Goal: Task Accomplishment & Management: Use online tool/utility

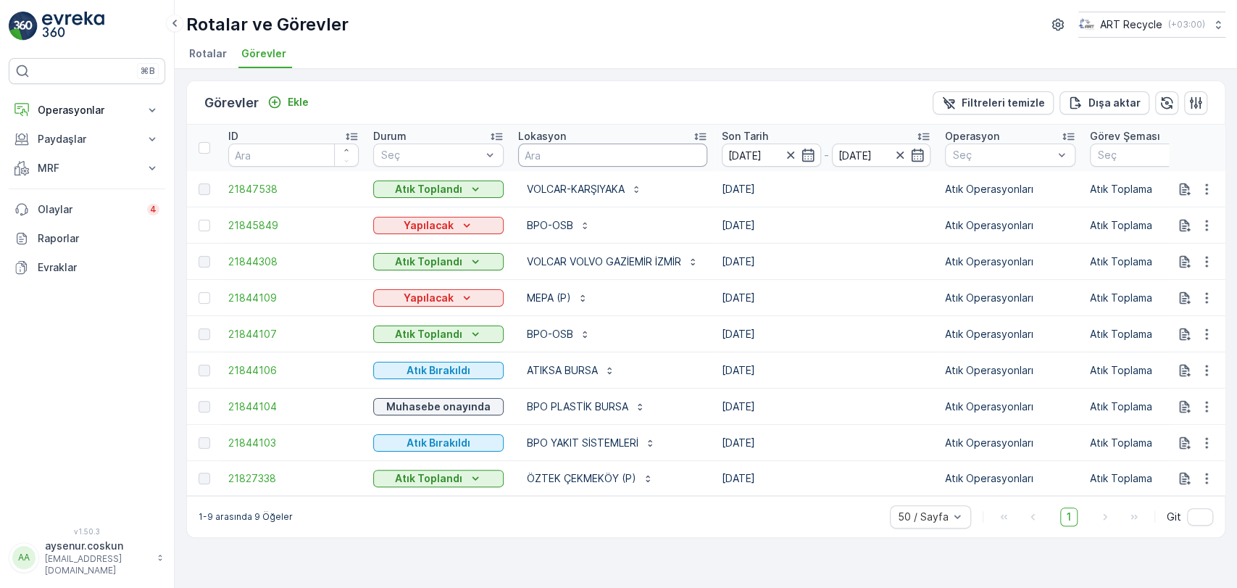
click at [526, 151] on input "text" at bounding box center [612, 155] width 189 height 23
click at [52, 115] on p "Operasyonlar" at bounding box center [87, 110] width 99 height 14
click at [57, 159] on p "Planlama" at bounding box center [58, 155] width 42 height 14
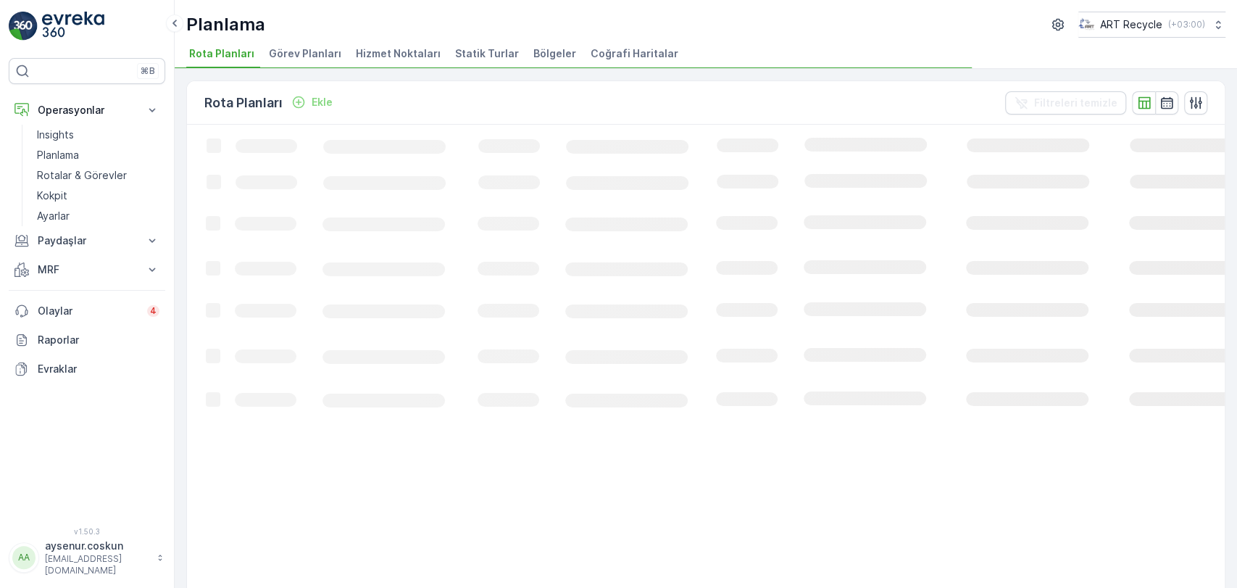
click at [420, 54] on span "Hizmet Noktaları" at bounding box center [398, 53] width 85 height 14
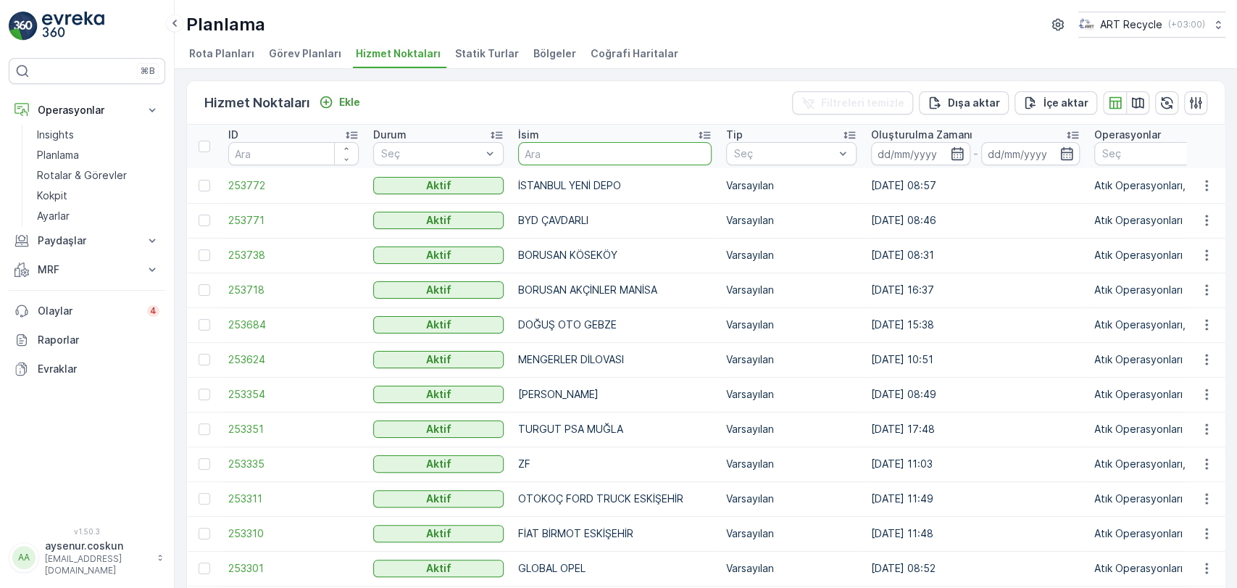
click at [613, 158] on input "text" at bounding box center [615, 153] width 194 height 23
type input "VOLVO"
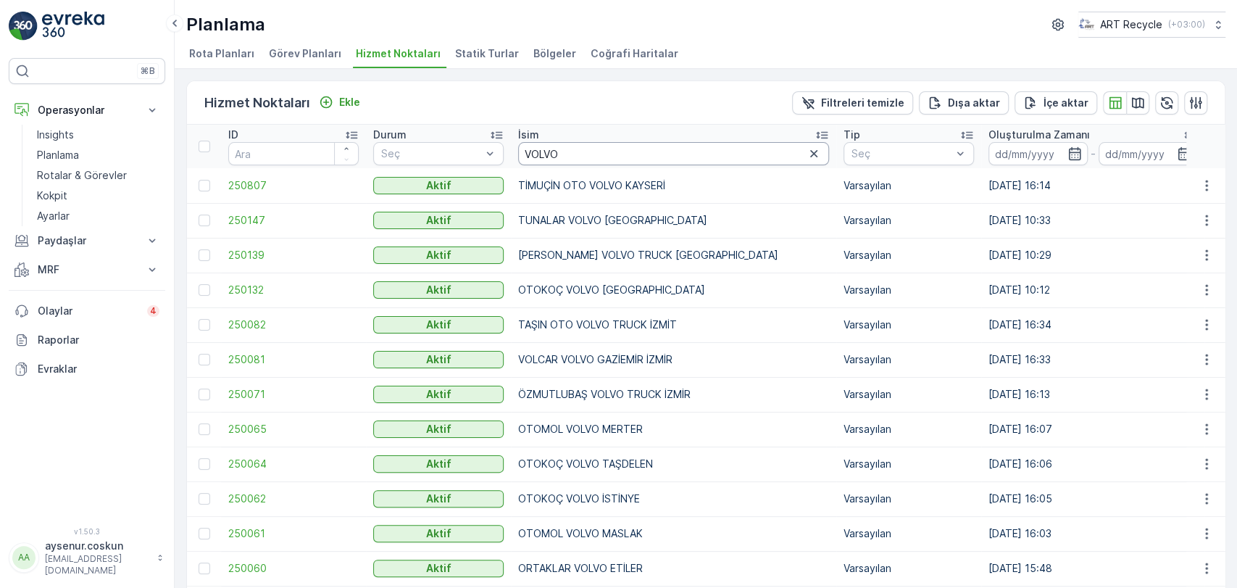
click at [602, 153] on input "VOLVO" at bounding box center [673, 153] width 311 height 23
type input "VOLVO AKÇA"
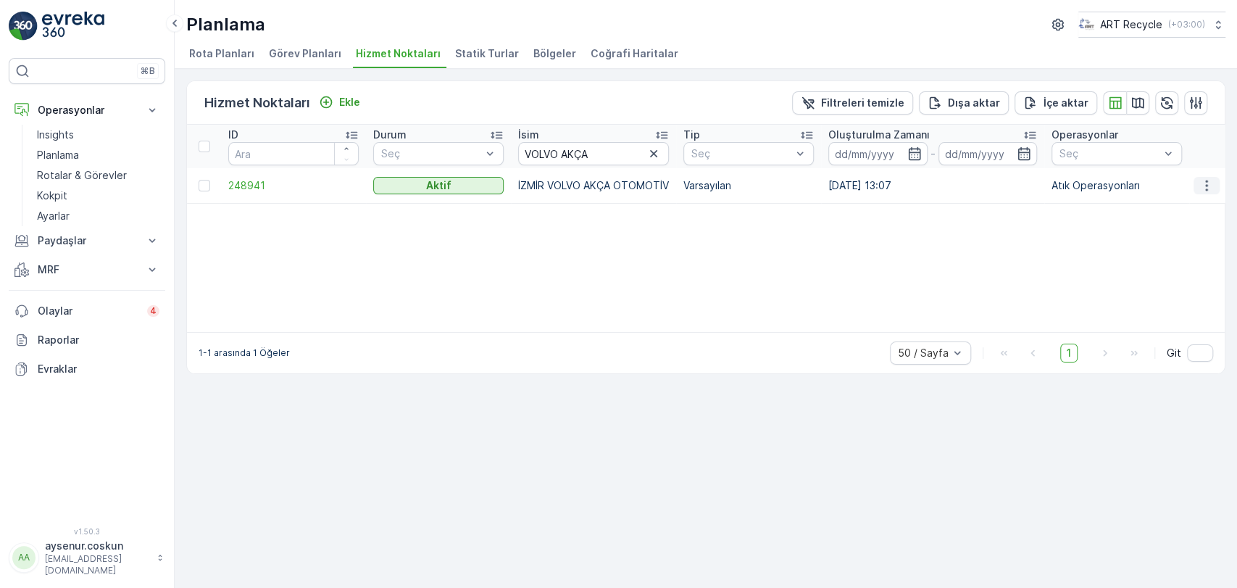
click at [623, 183] on icon "button" at bounding box center [1207, 185] width 14 height 14
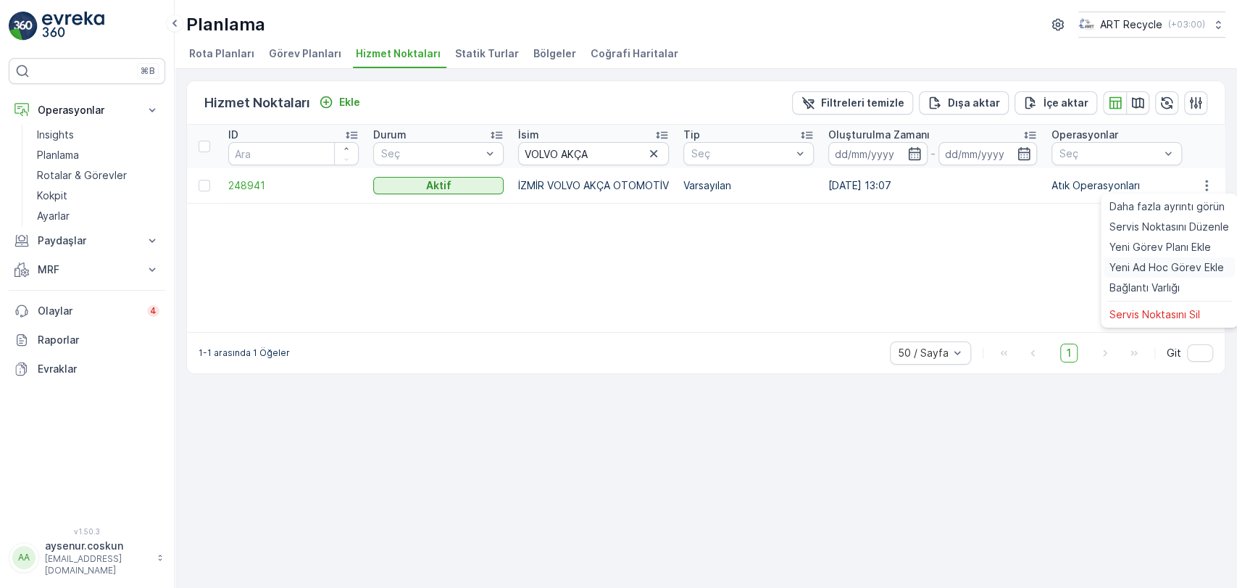
click at [623, 268] on span "Yeni Ad Hoc Görev Ekle" at bounding box center [1167, 267] width 115 height 14
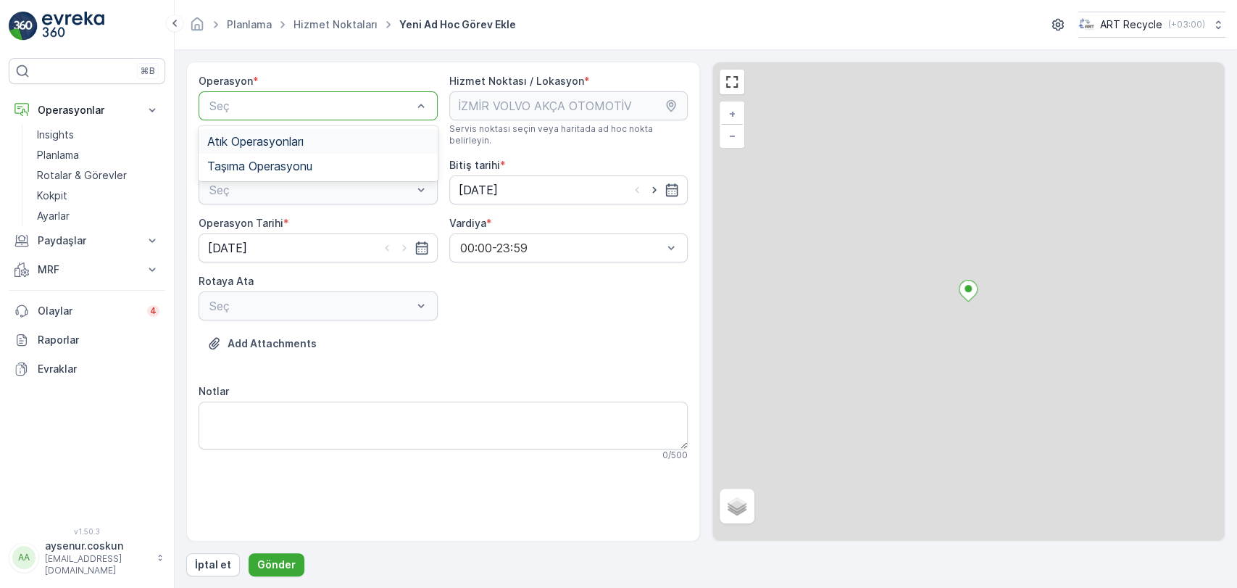
click at [302, 139] on span "Atık Operasyonları" at bounding box center [255, 141] width 96 height 13
click at [310, 181] on div "Seç" at bounding box center [318, 189] width 239 height 29
click at [331, 219] on div "Atık Toplama" at bounding box center [318, 225] width 222 height 13
click at [281, 315] on div "Operasyon * option Atık Operasyonları, selected. Atık Operasyonları Hizmet Nokt…" at bounding box center [443, 273] width 489 height 399
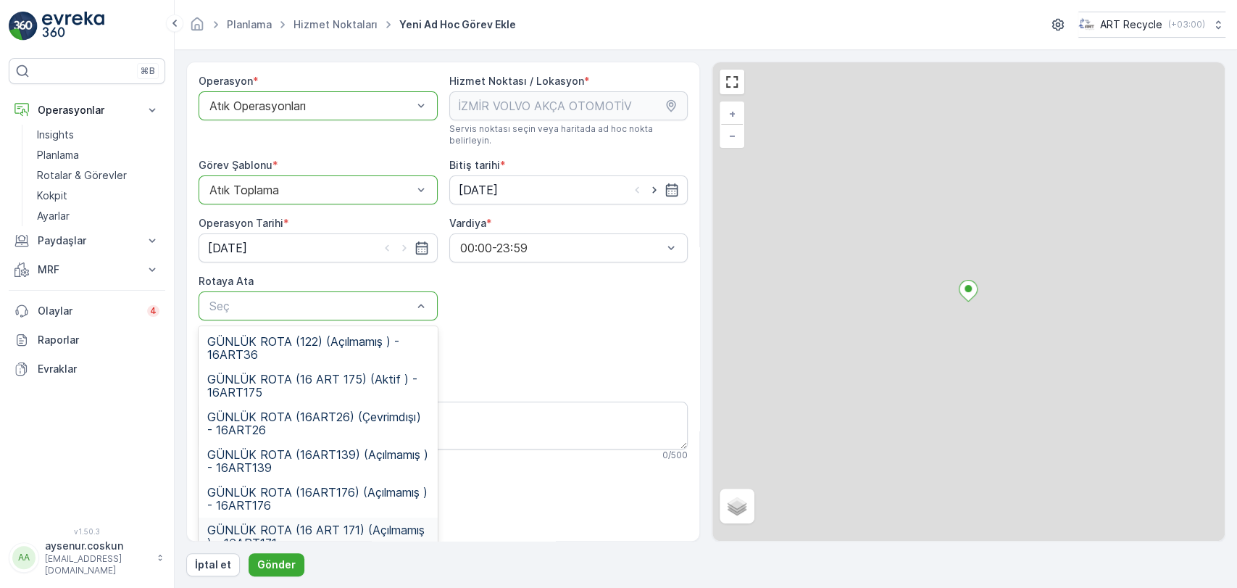
click at [331, 523] on span "GÜNLÜK ROTA (16 ART 171) (Açılmamış ) - 16ART171" at bounding box center [318, 536] width 222 height 26
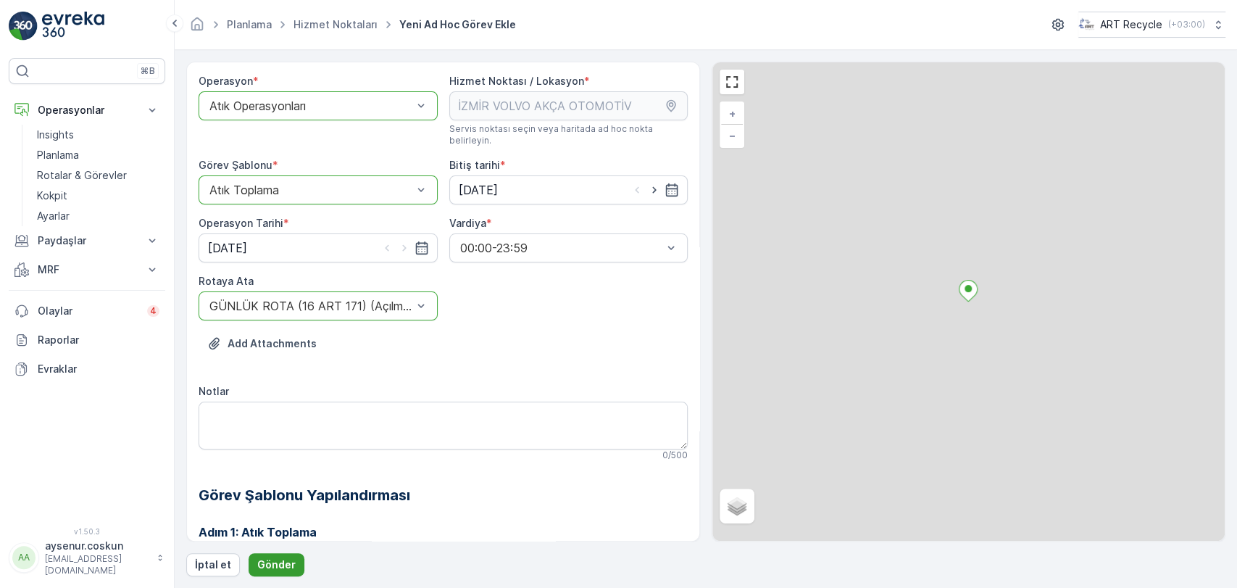
click at [272, 559] on p "Gönder" at bounding box center [276, 564] width 38 height 14
